Goal: Information Seeking & Learning: Learn about a topic

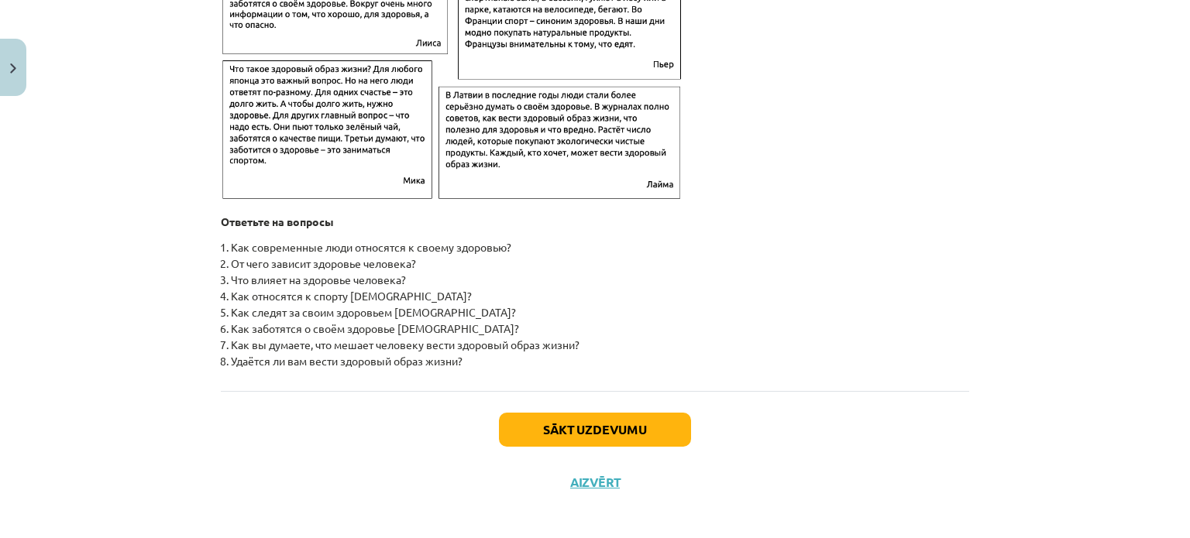
scroll to position [2437, 0]
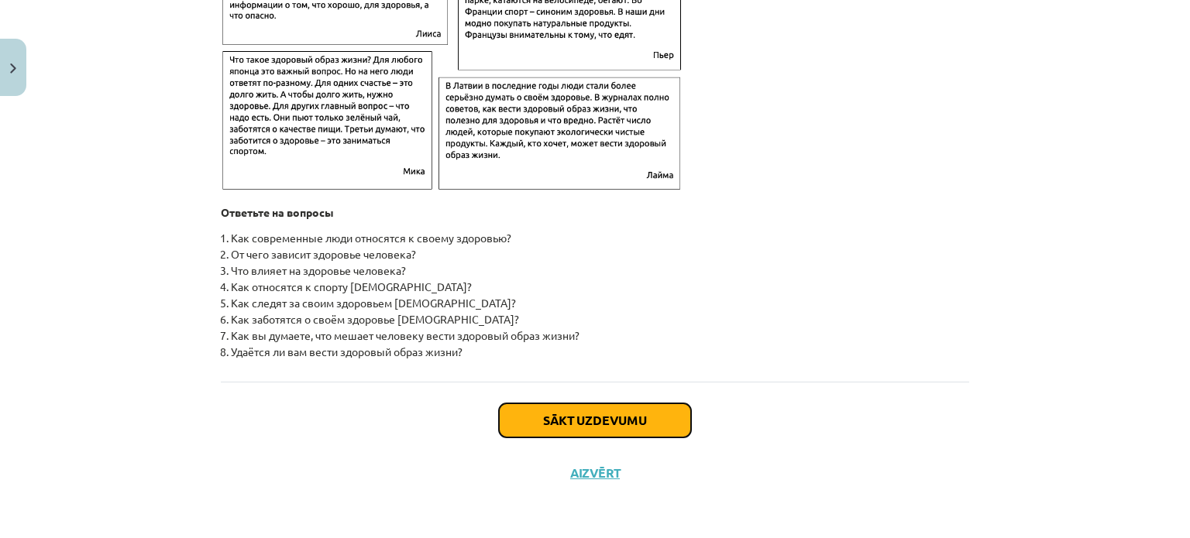
click at [621, 425] on button "Sākt uzdevumu" at bounding box center [595, 421] width 192 height 34
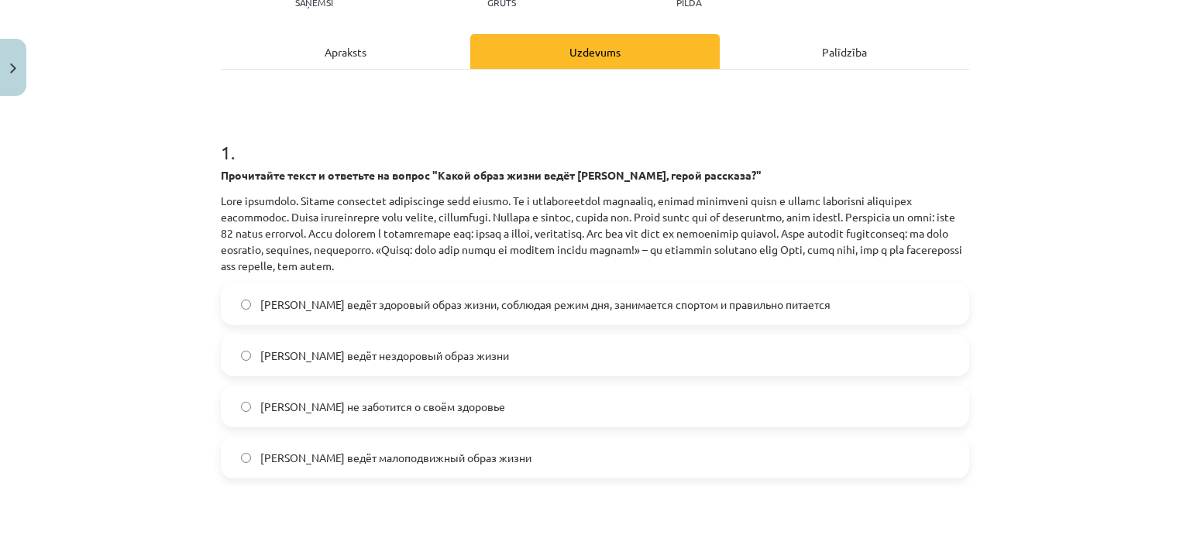
scroll to position [271, 0]
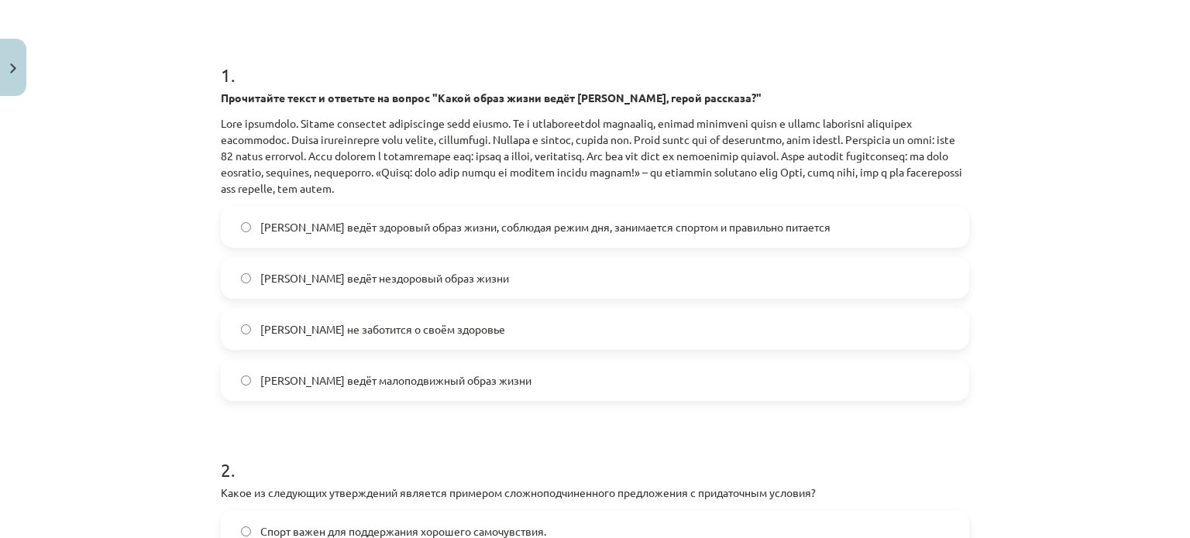
click at [245, 229] on label "[PERSON_NAME] ведёт здоровый образ жизни, соблюдая режим дня, занимается спорто…" at bounding box center [594, 227] width 745 height 39
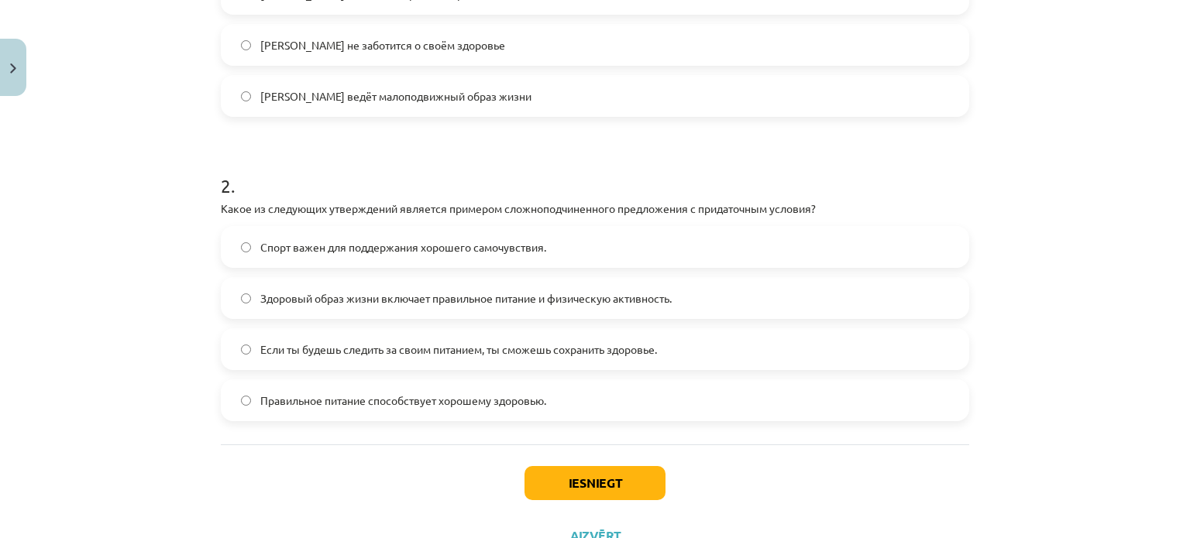
scroll to position [581, 0]
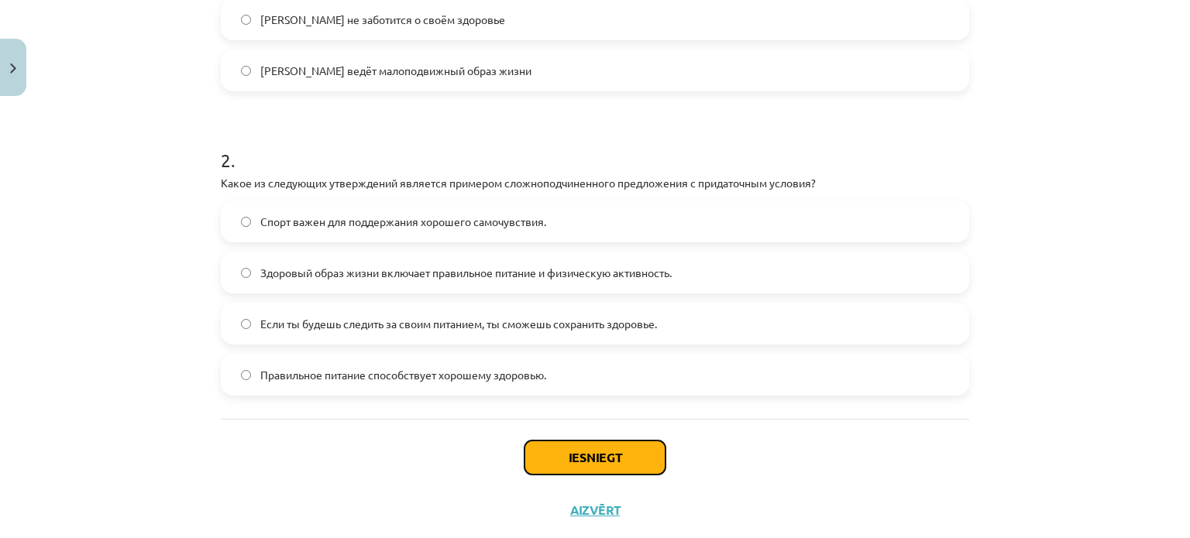
click at [641, 455] on button "Iesniegt" at bounding box center [594, 458] width 141 height 34
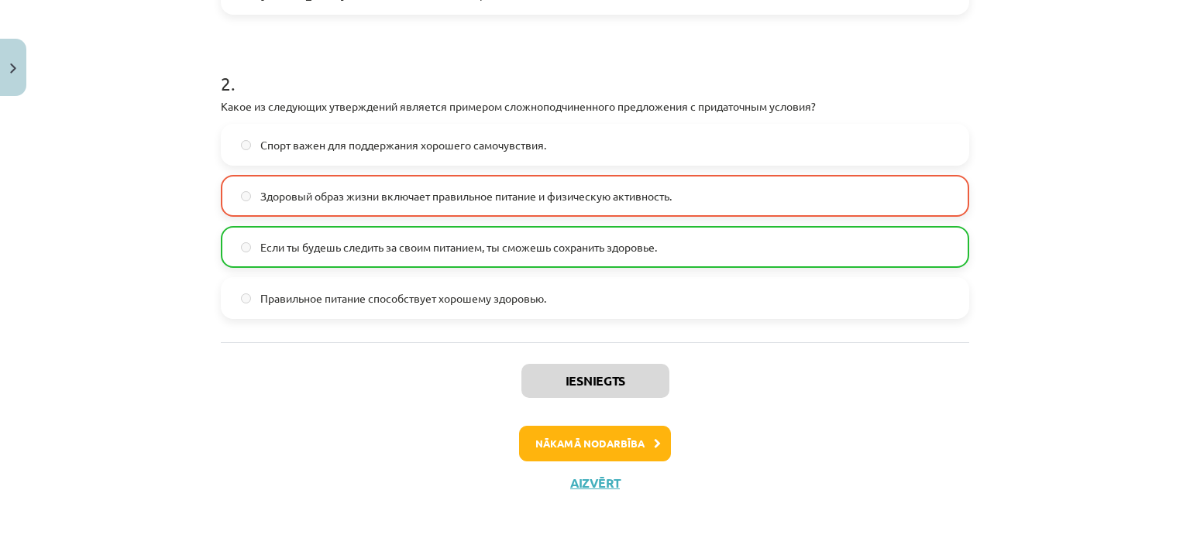
scroll to position [666, 0]
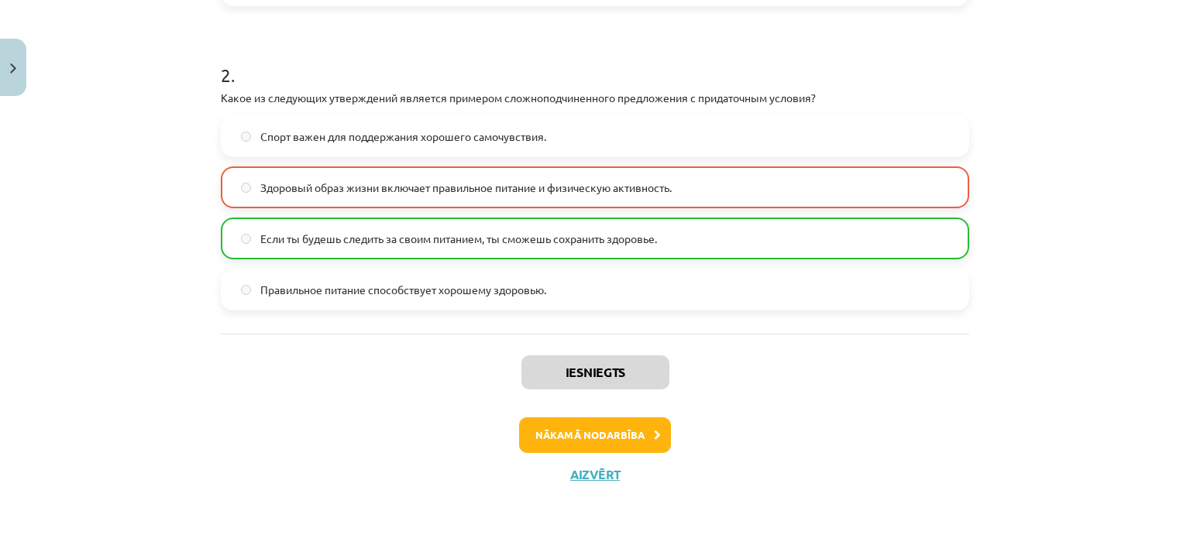
click at [250, 233] on label "Если ты будешь следить за своим питанием, ты сможешь сохранить здоровье." at bounding box center [594, 238] width 745 height 39
click at [634, 430] on button "Nākamā nodarbība" at bounding box center [595, 435] width 152 height 36
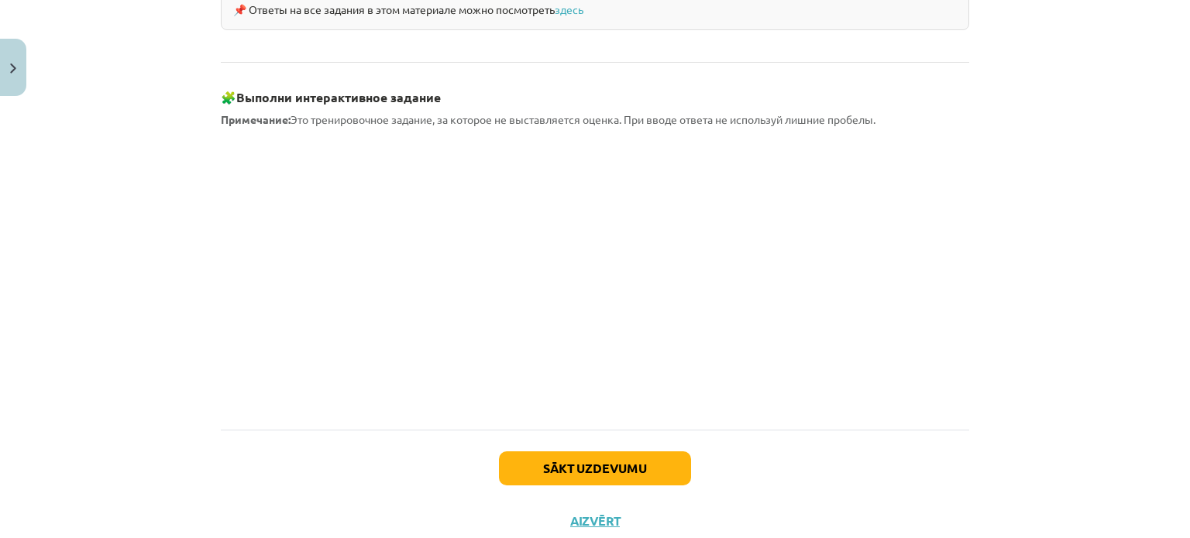
scroll to position [1422, 0]
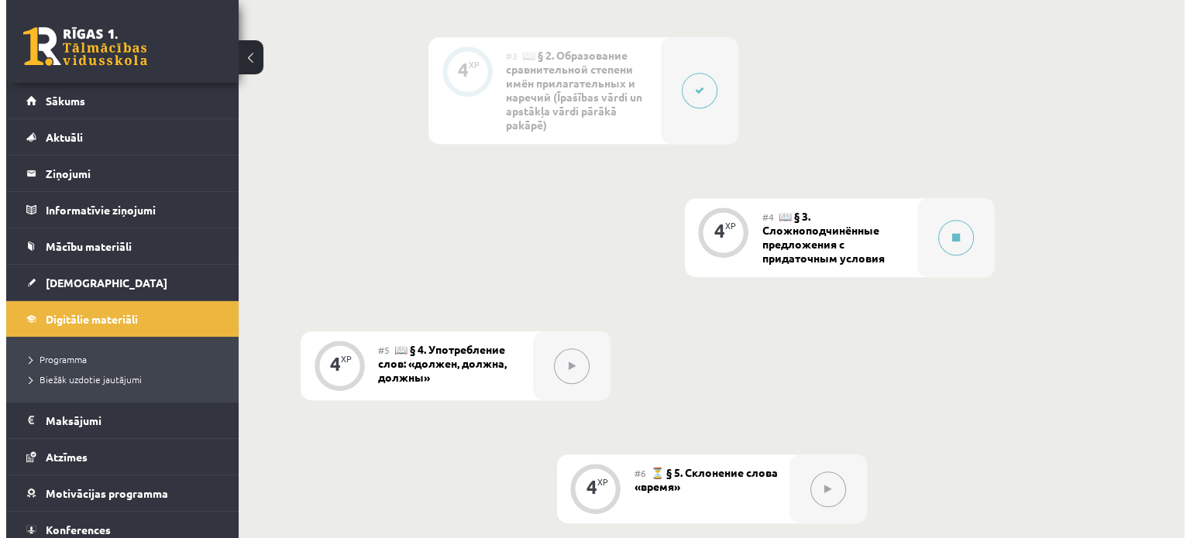
scroll to position [774, 0]
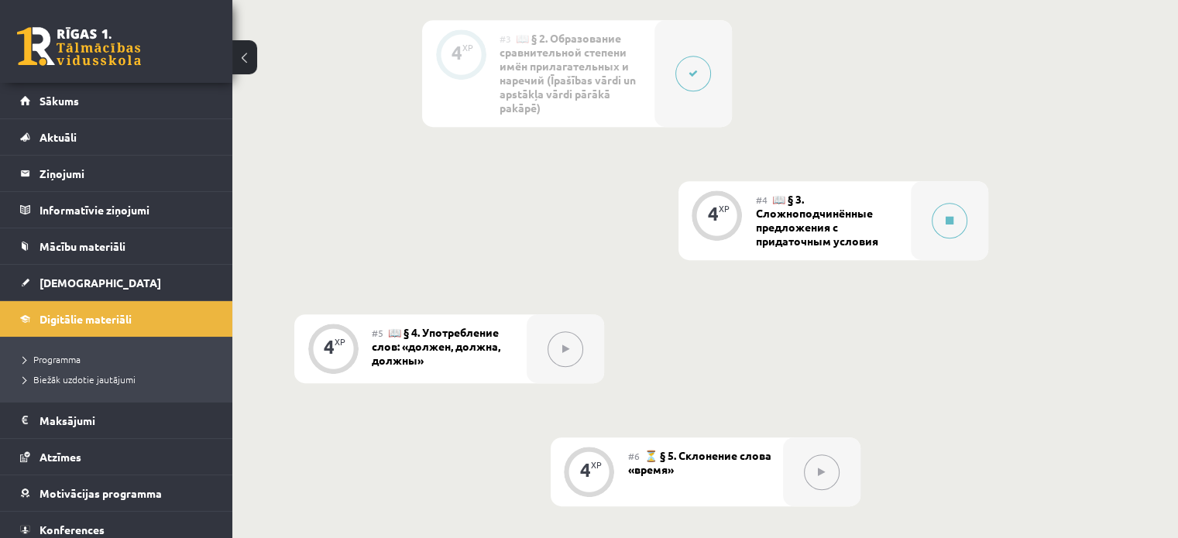
click at [822, 219] on div "#4 📖 § 3. Сложноподчинённые предложения с придаточным условия" at bounding box center [833, 220] width 155 height 79
click at [954, 215] on button at bounding box center [950, 221] width 36 height 36
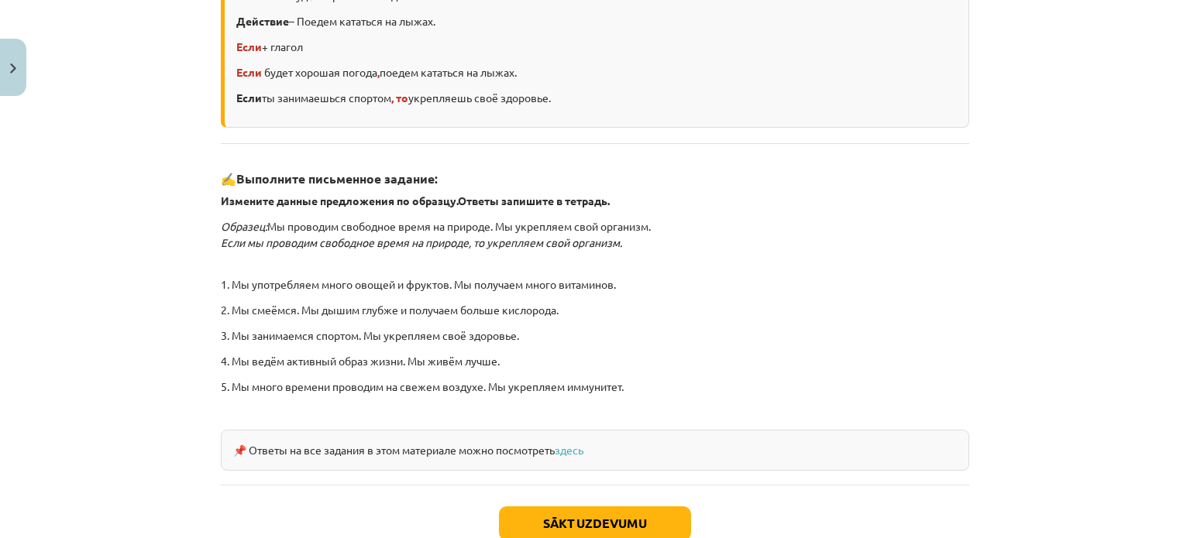
scroll to position [465, 0]
